Goal: Information Seeking & Learning: Learn about a topic

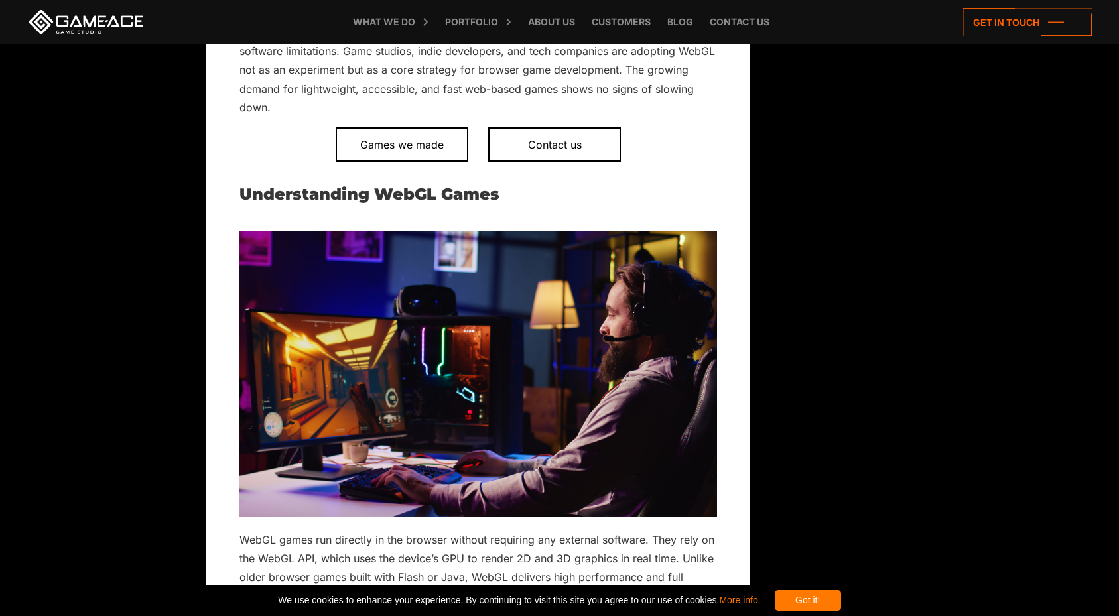
scroll to position [766, 0]
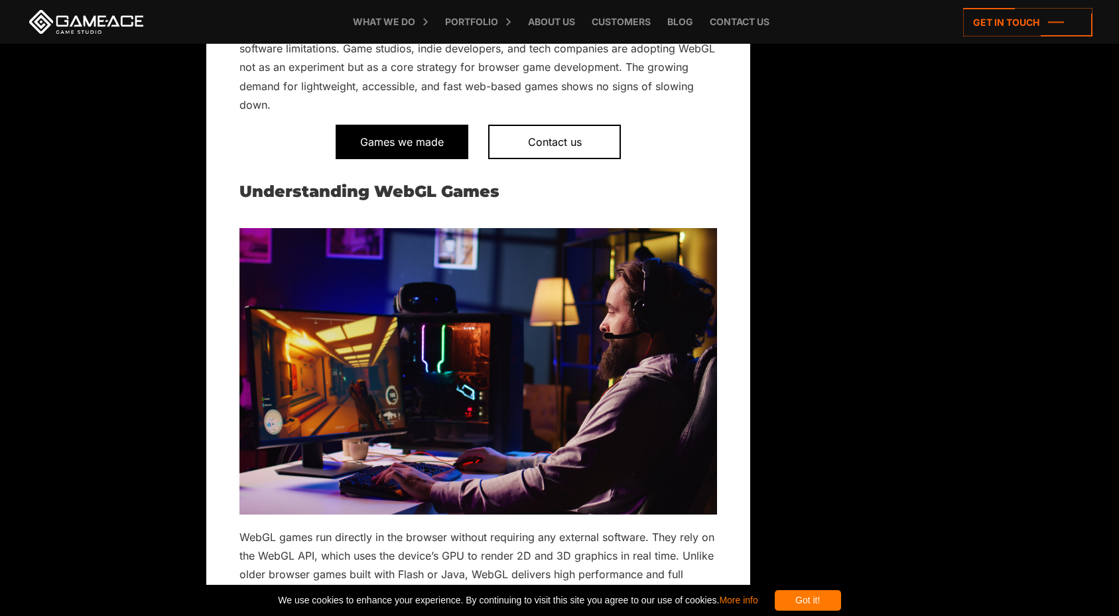
click at [441, 147] on span "Games we made" at bounding box center [402, 142] width 133 height 34
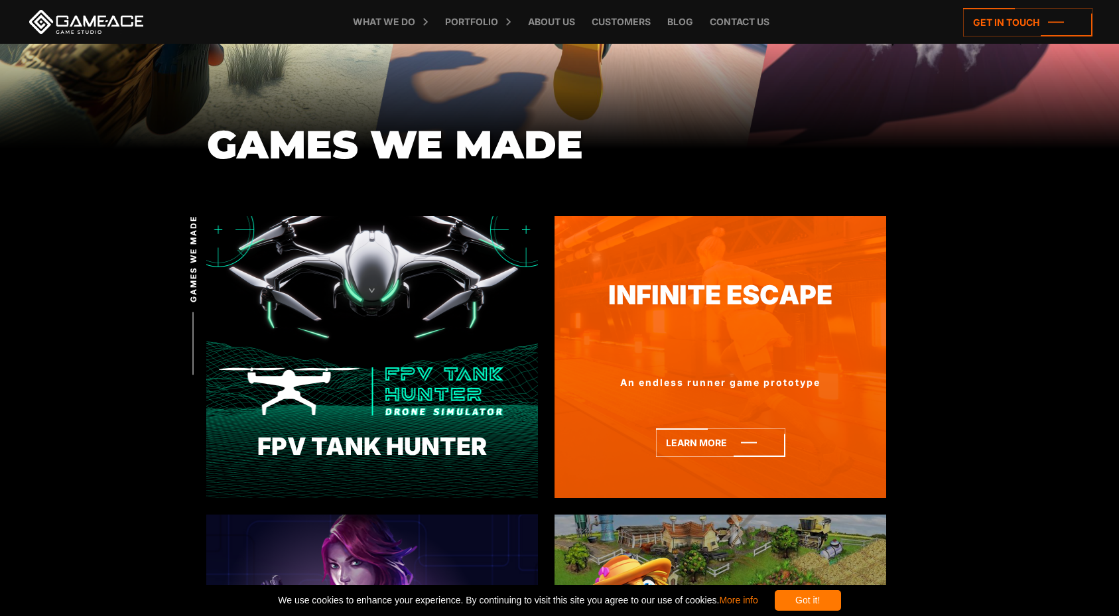
scroll to position [266, 0]
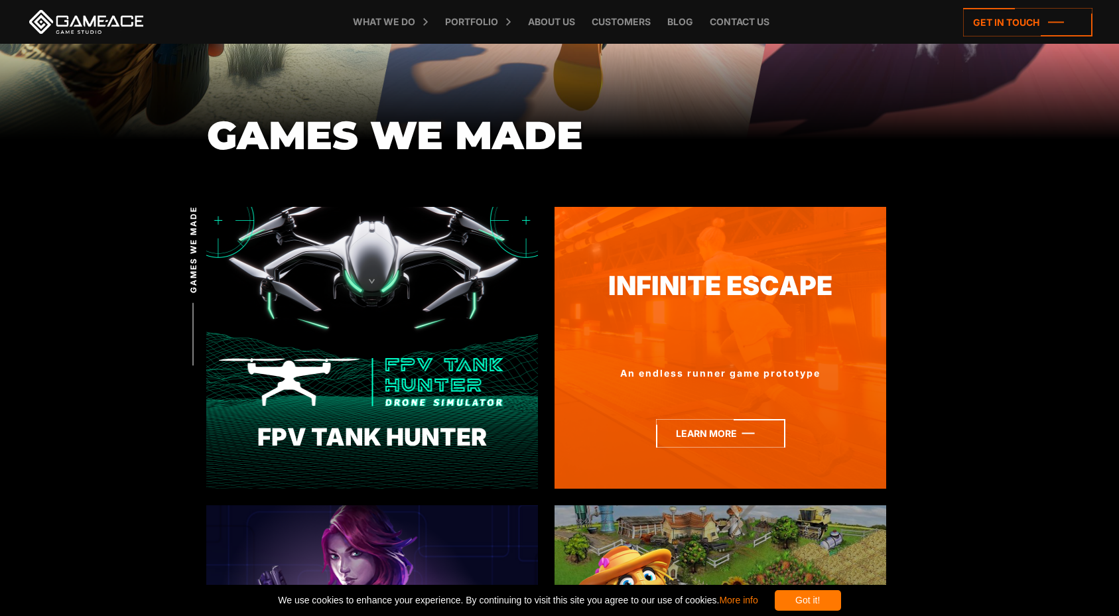
click at [668, 433] on icon at bounding box center [720, 433] width 129 height 29
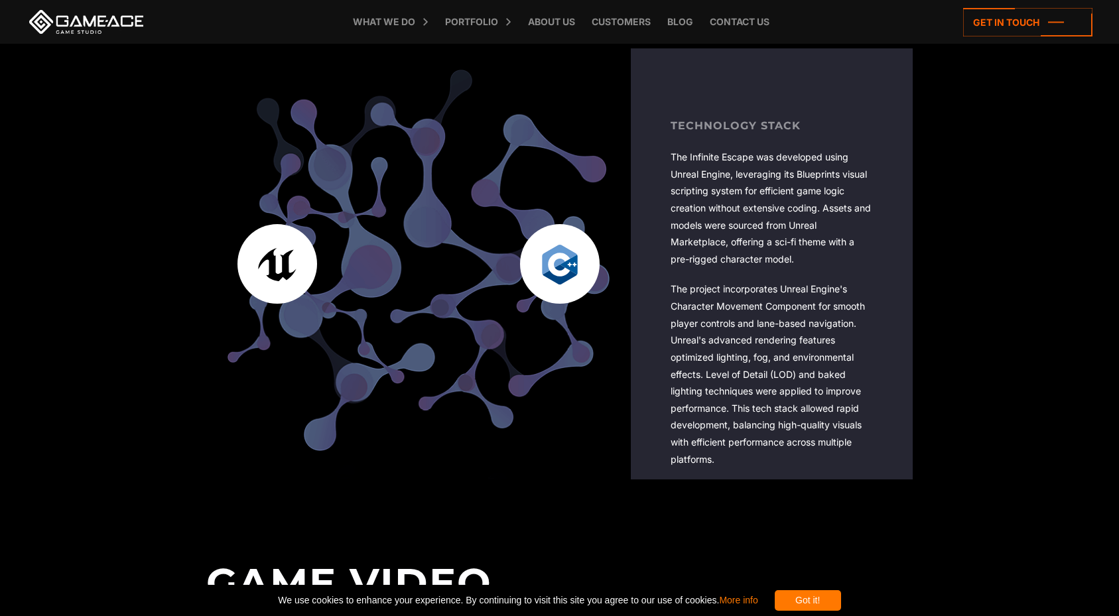
scroll to position [2293, 0]
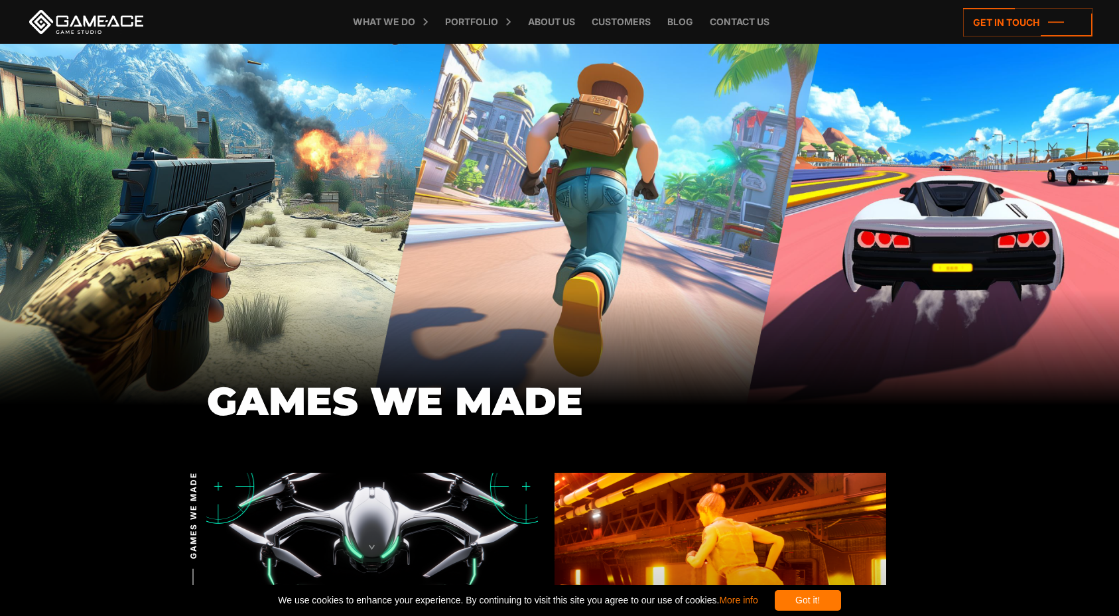
scroll to position [266, 0]
